Goal: Information Seeking & Learning: Learn about a topic

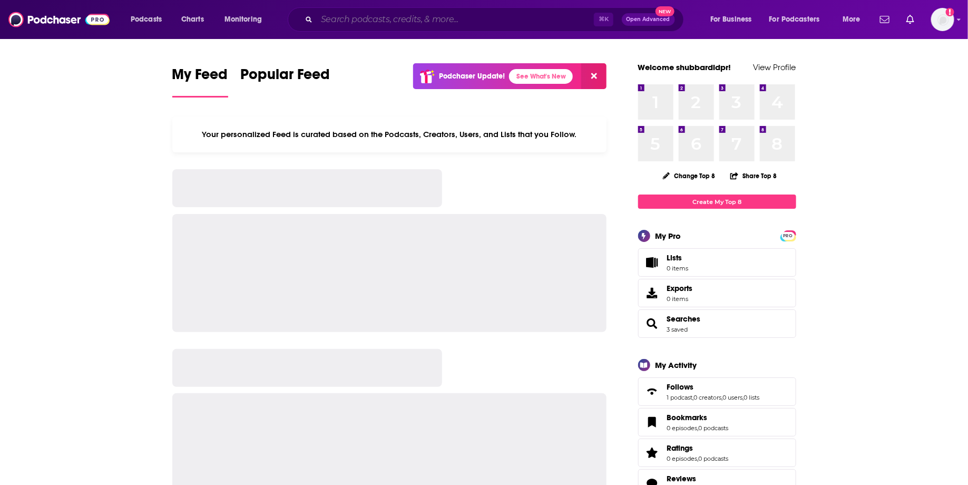
click at [457, 18] on input "Search podcasts, credits, & more..." at bounding box center [455, 19] width 277 height 17
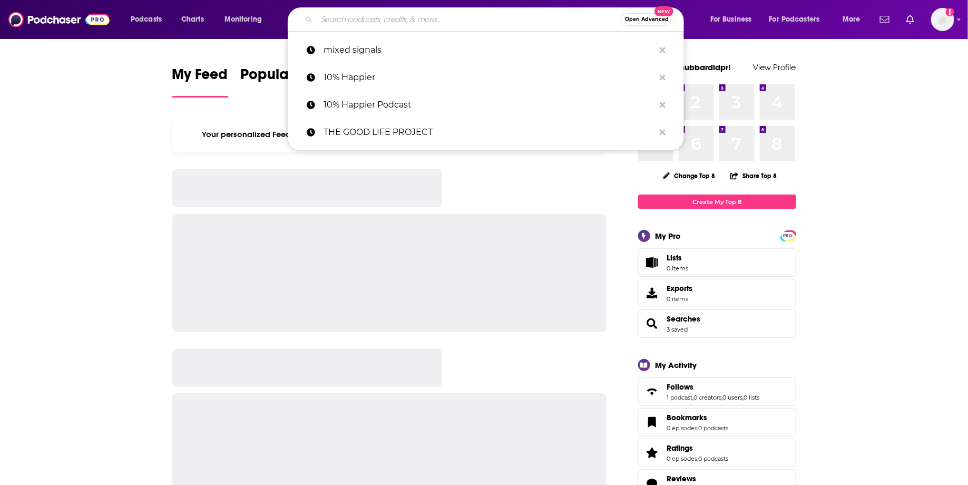
paste input "Phase Hero"
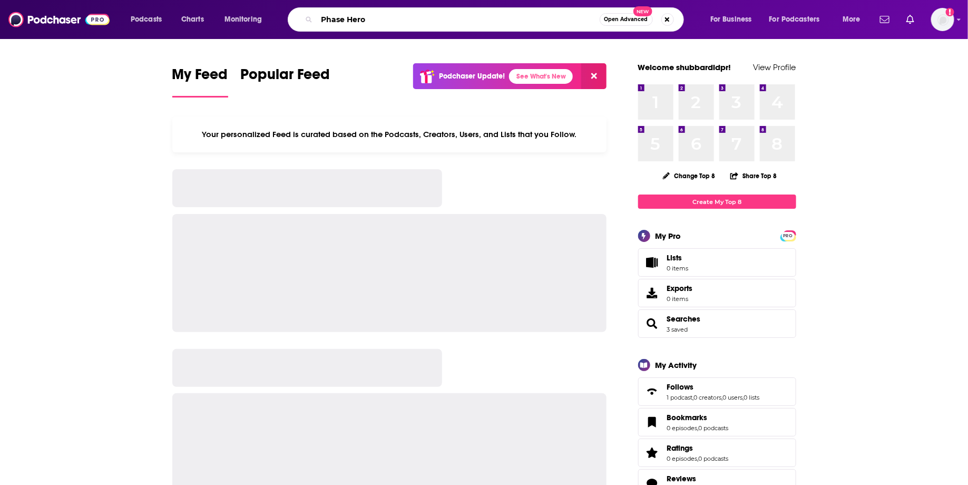
type input "Phase Hero"
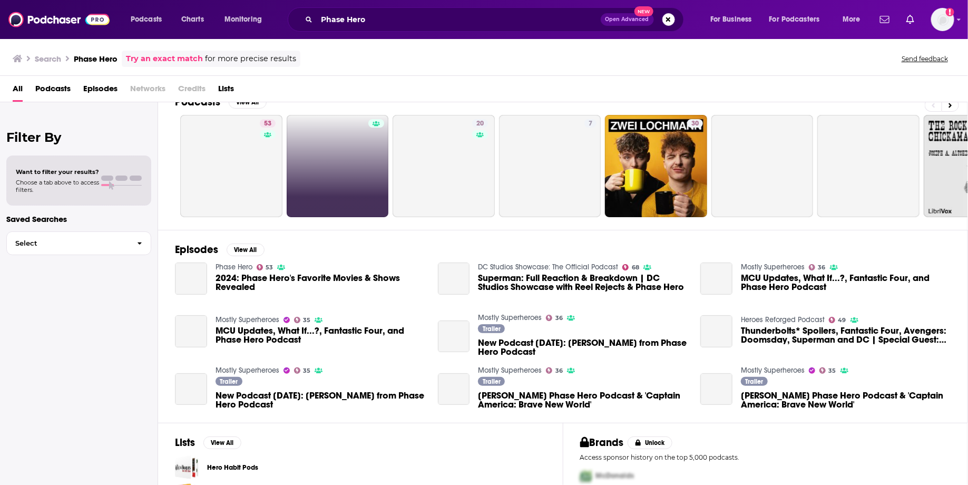
scroll to position [22, 0]
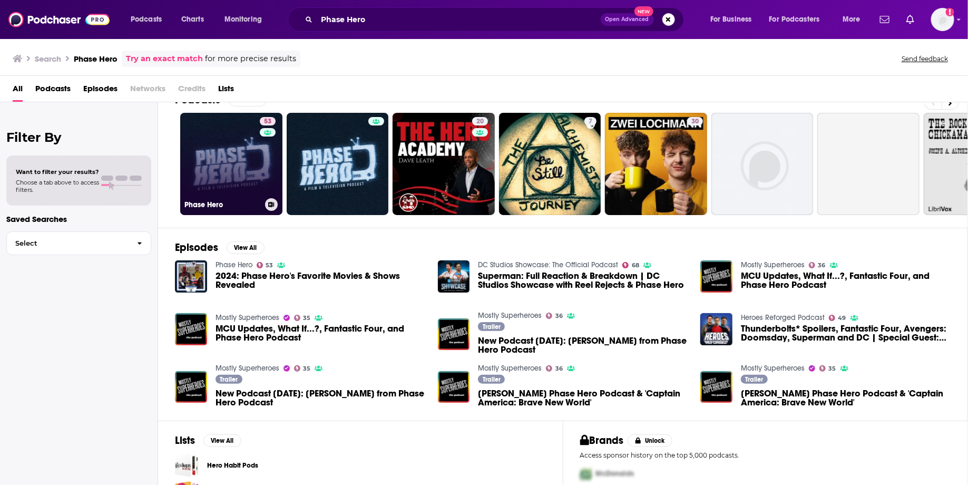
click at [247, 158] on link "53 Phase Hero" at bounding box center [231, 164] width 102 height 102
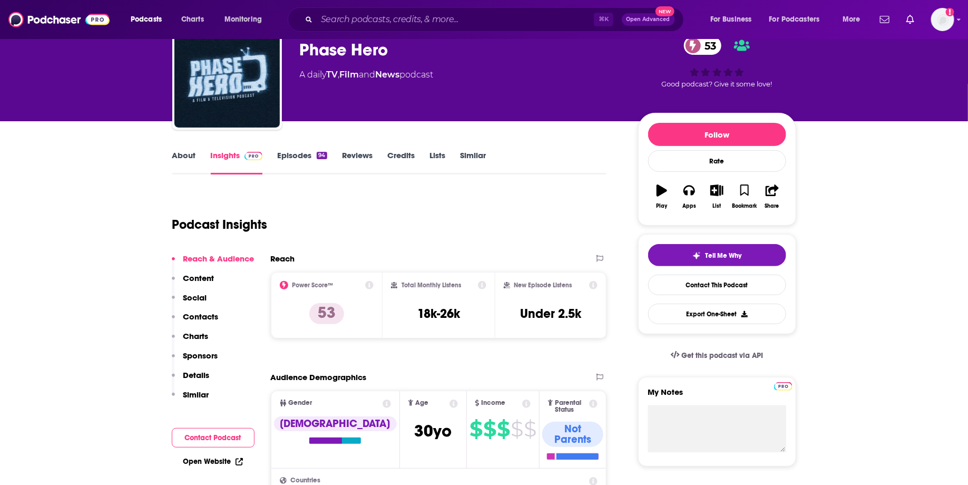
scroll to position [52, 0]
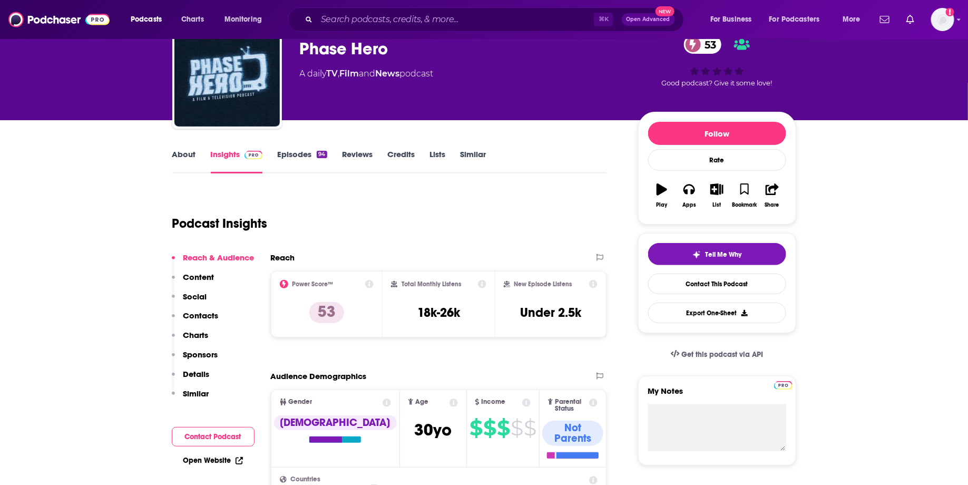
click at [307, 154] on link "Episodes 94" at bounding box center [302, 161] width 50 height 24
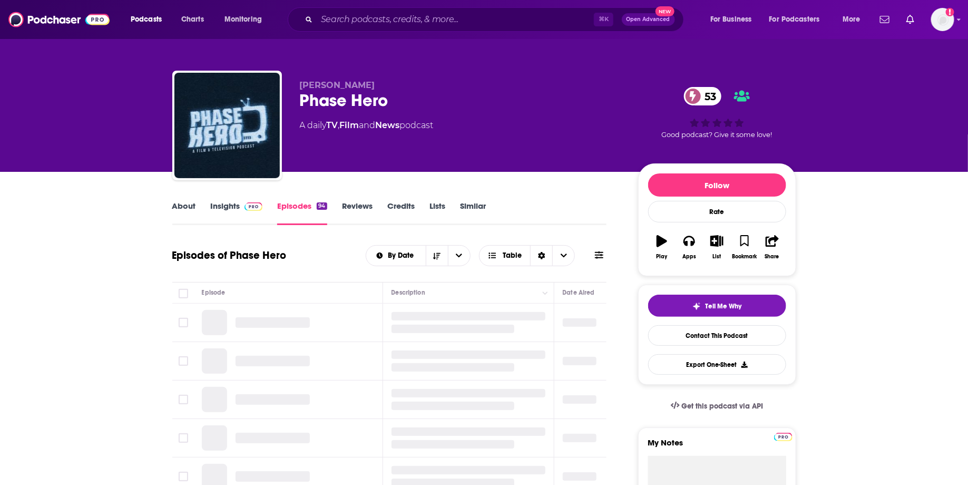
click at [238, 216] on link "Insights" at bounding box center [237, 213] width 52 height 24
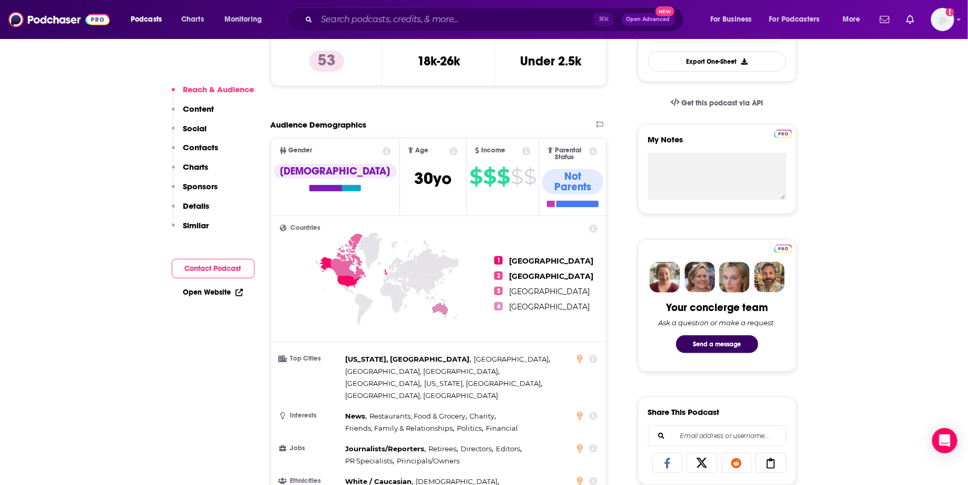
scroll to position [222, 0]
